Goal: Task Accomplishment & Management: Use online tool/utility

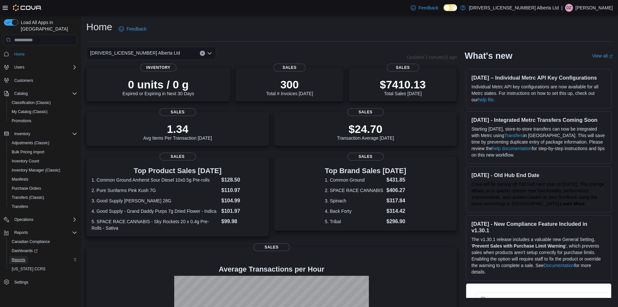
click at [19, 257] on span "Reports" at bounding box center [19, 259] width 14 height 5
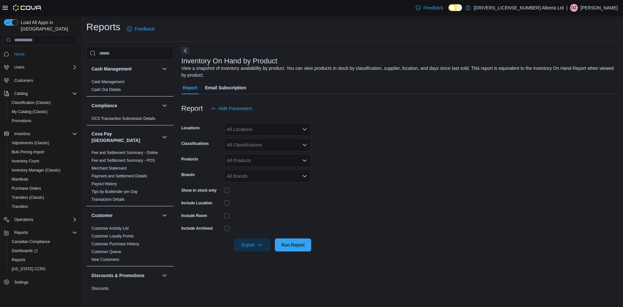
click at [256, 131] on div "All Locations" at bounding box center [267, 129] width 87 height 13
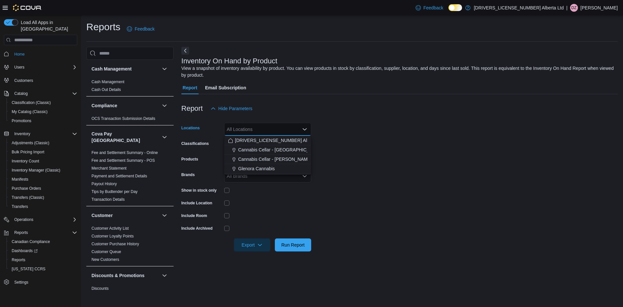
click at [255, 129] on div "All Locations Combo box. Selected. Combo box input. All Locations. Type some te…" at bounding box center [267, 129] width 87 height 13
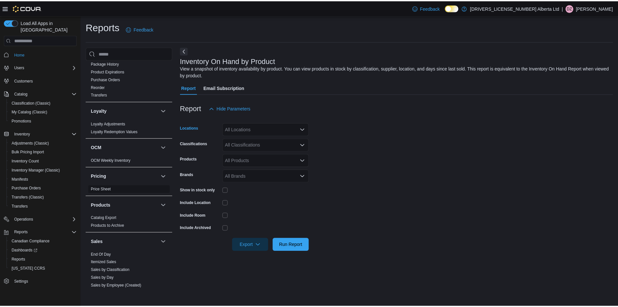
scroll to position [454, 0]
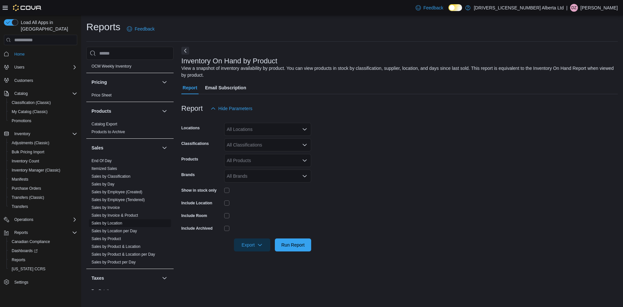
click at [116, 221] on link "Sales by Location" at bounding box center [107, 223] width 31 height 5
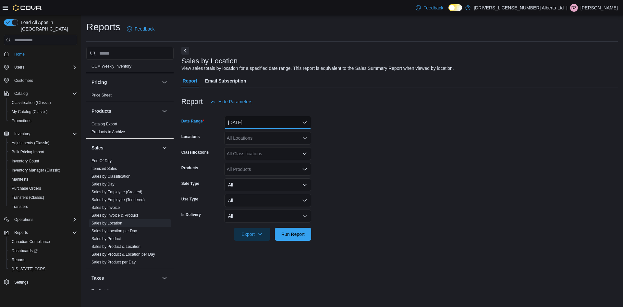
click at [245, 125] on button "[DATE]" at bounding box center [267, 122] width 87 height 13
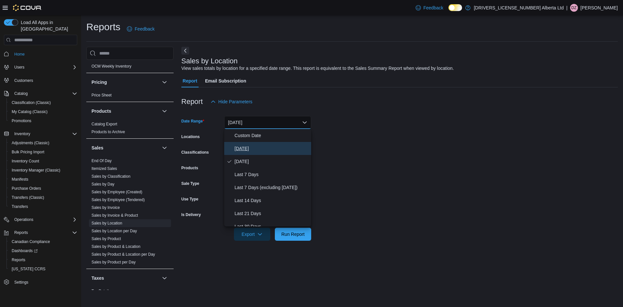
click at [247, 149] on span "[DATE]" at bounding box center [272, 148] width 74 height 8
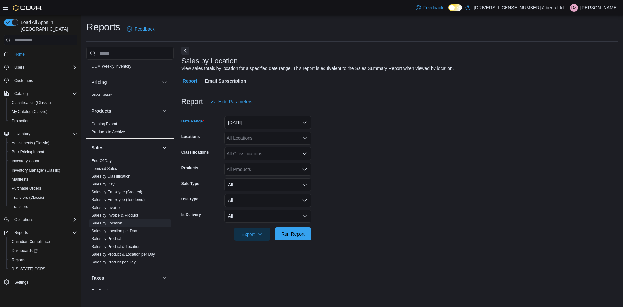
click at [289, 231] on span "Run Report" at bounding box center [293, 233] width 29 height 13
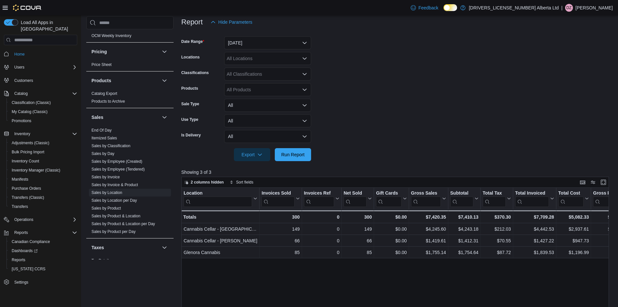
scroll to position [97, 0]
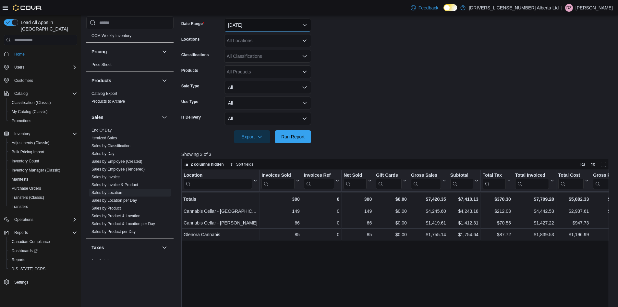
click at [275, 19] on button "[DATE]" at bounding box center [267, 24] width 87 height 13
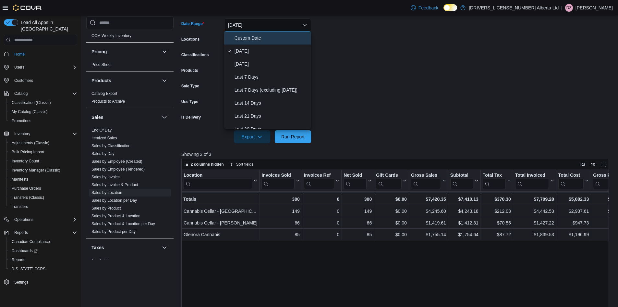
click at [264, 44] on button "Custom Date" at bounding box center [267, 37] width 87 height 13
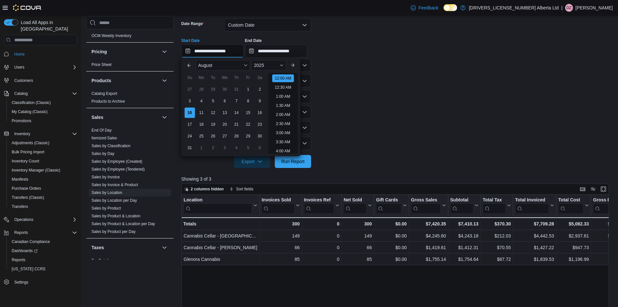
click at [226, 52] on input "**********" at bounding box center [212, 50] width 62 height 13
click at [284, 101] on li "3:00 PM" at bounding box center [283, 104] width 20 height 8
type input "**********"
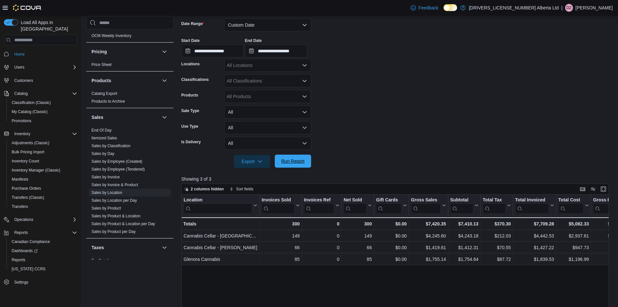
click at [295, 162] on span "Run Report" at bounding box center [292, 161] width 23 height 6
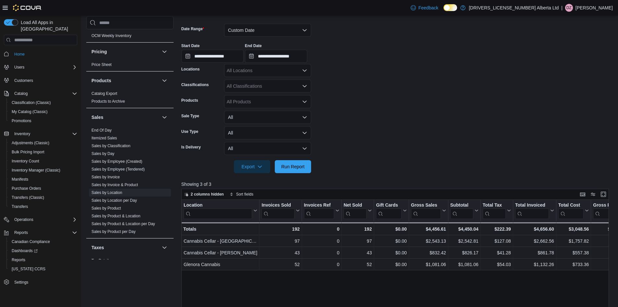
scroll to position [97, 0]
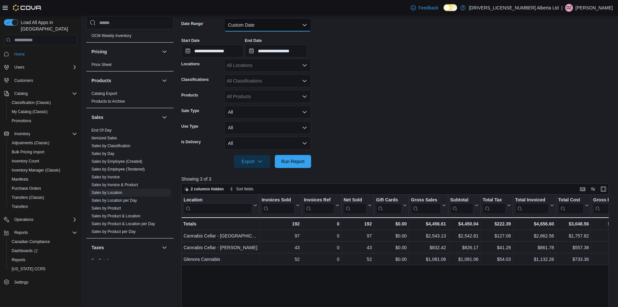
click at [264, 23] on button "Custom Date" at bounding box center [267, 24] width 87 height 13
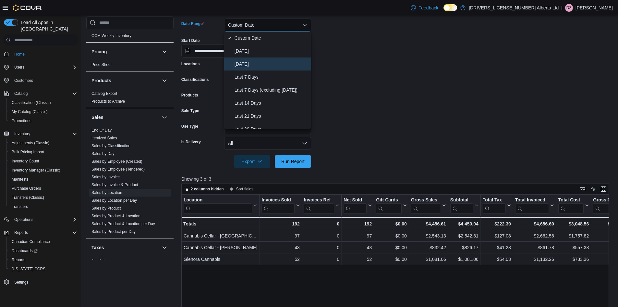
click at [248, 62] on span "[DATE]" at bounding box center [272, 64] width 74 height 8
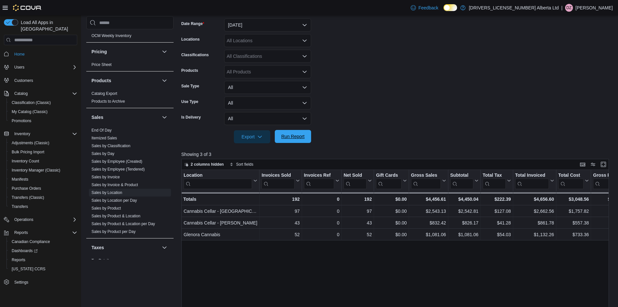
click at [298, 135] on span "Run Report" at bounding box center [292, 136] width 23 height 6
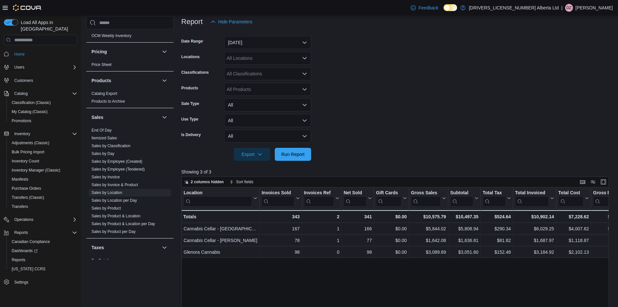
scroll to position [65, 0]
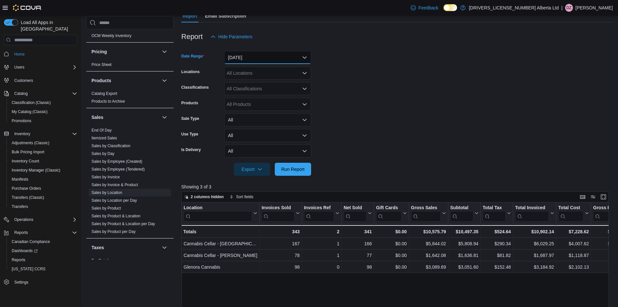
click at [287, 60] on button "[DATE]" at bounding box center [267, 57] width 87 height 13
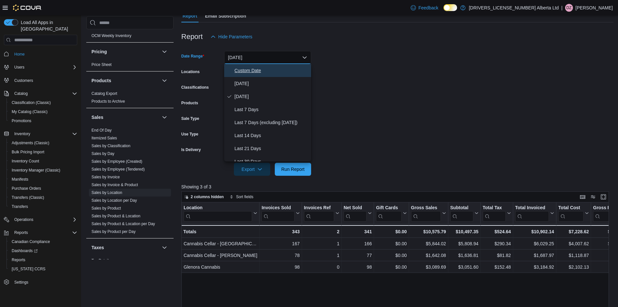
click at [255, 67] on span "Custom Date" at bounding box center [272, 71] width 74 height 8
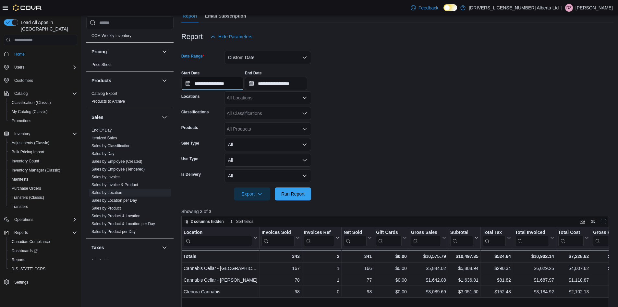
click at [241, 82] on input "**********" at bounding box center [212, 83] width 62 height 13
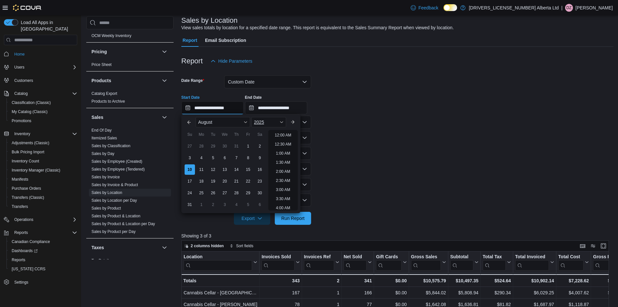
scroll to position [0, 0]
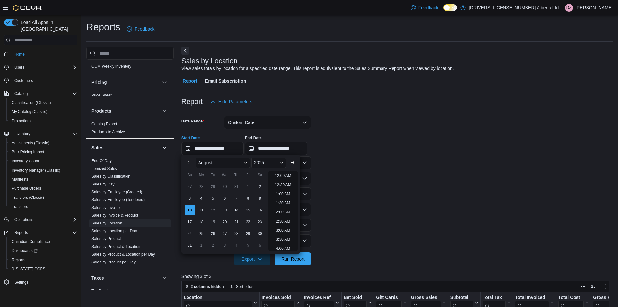
click at [288, 174] on li "12:00 AM" at bounding box center [283, 176] width 22 height 8
type input "**********"
click at [230, 148] on input "**********" at bounding box center [212, 148] width 62 height 13
click at [471, 137] on div "**********" at bounding box center [397, 142] width 432 height 25
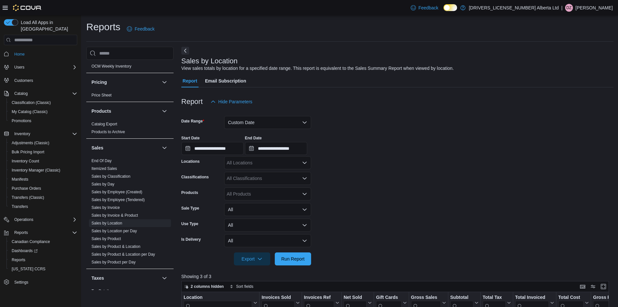
click at [239, 113] on div at bounding box center [397, 112] width 432 height 8
click at [243, 117] on button "Custom Date" at bounding box center [267, 122] width 87 height 13
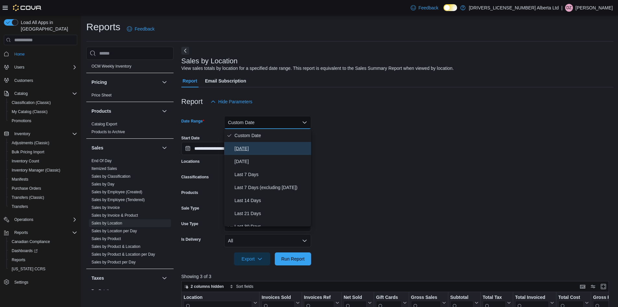
click at [244, 147] on span "[DATE]" at bounding box center [272, 148] width 74 height 8
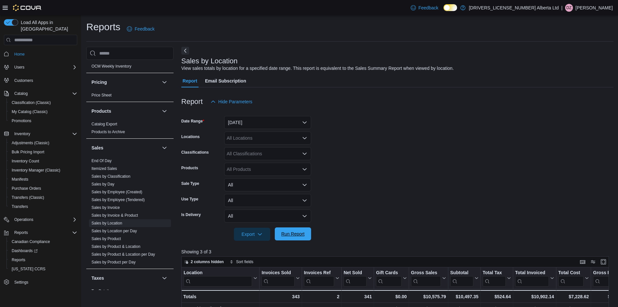
click at [299, 235] on span "Run Report" at bounding box center [292, 233] width 23 height 6
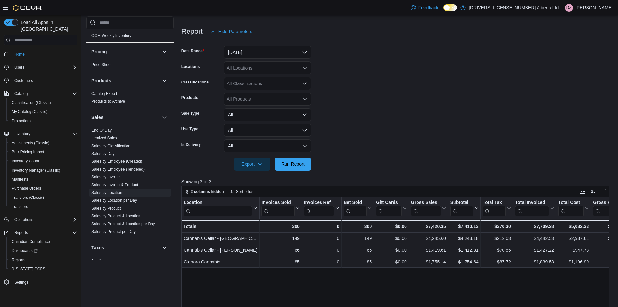
scroll to position [130, 0]
